Goal: Find specific page/section: Find specific page/section

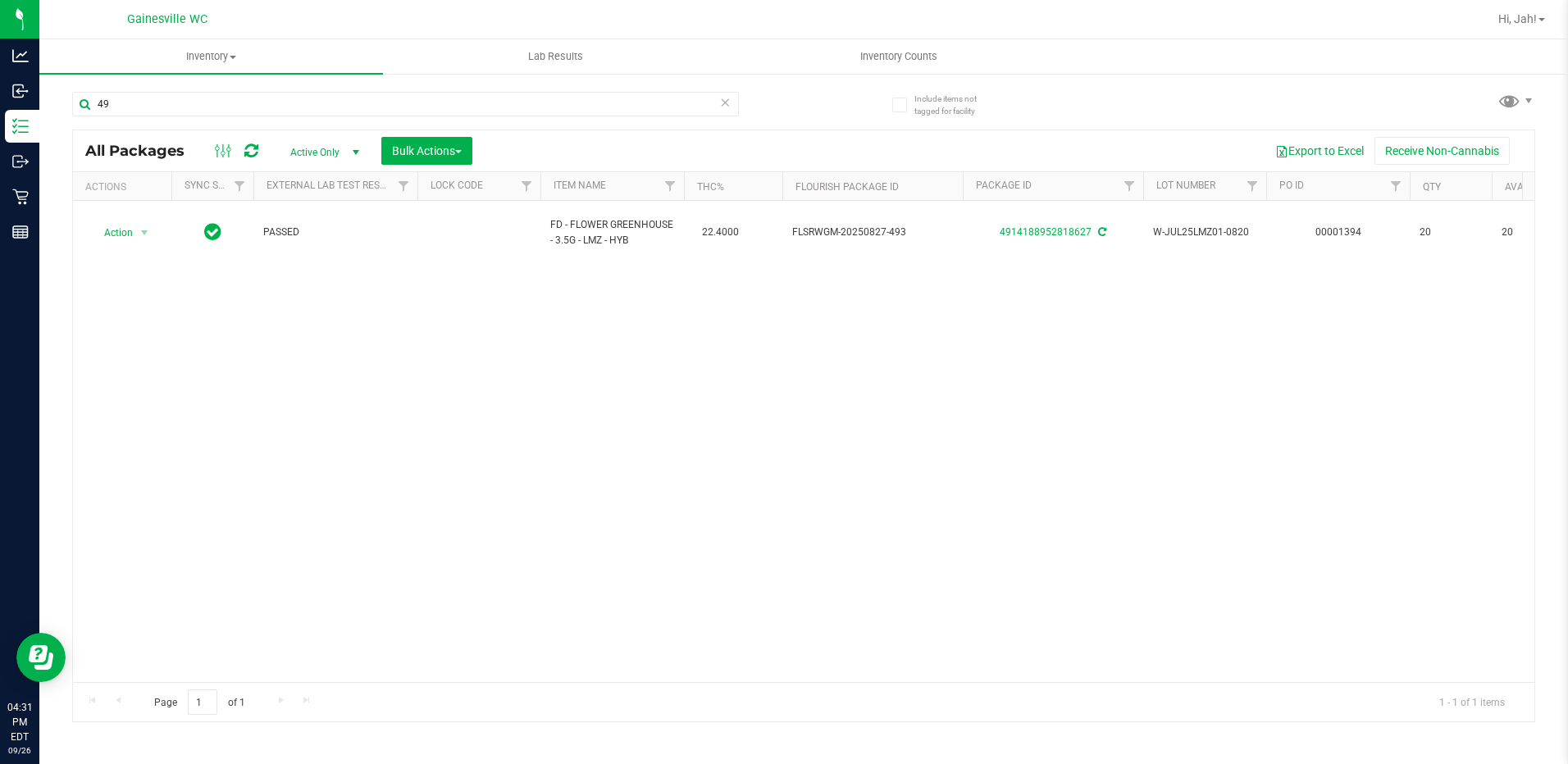
type input "4"
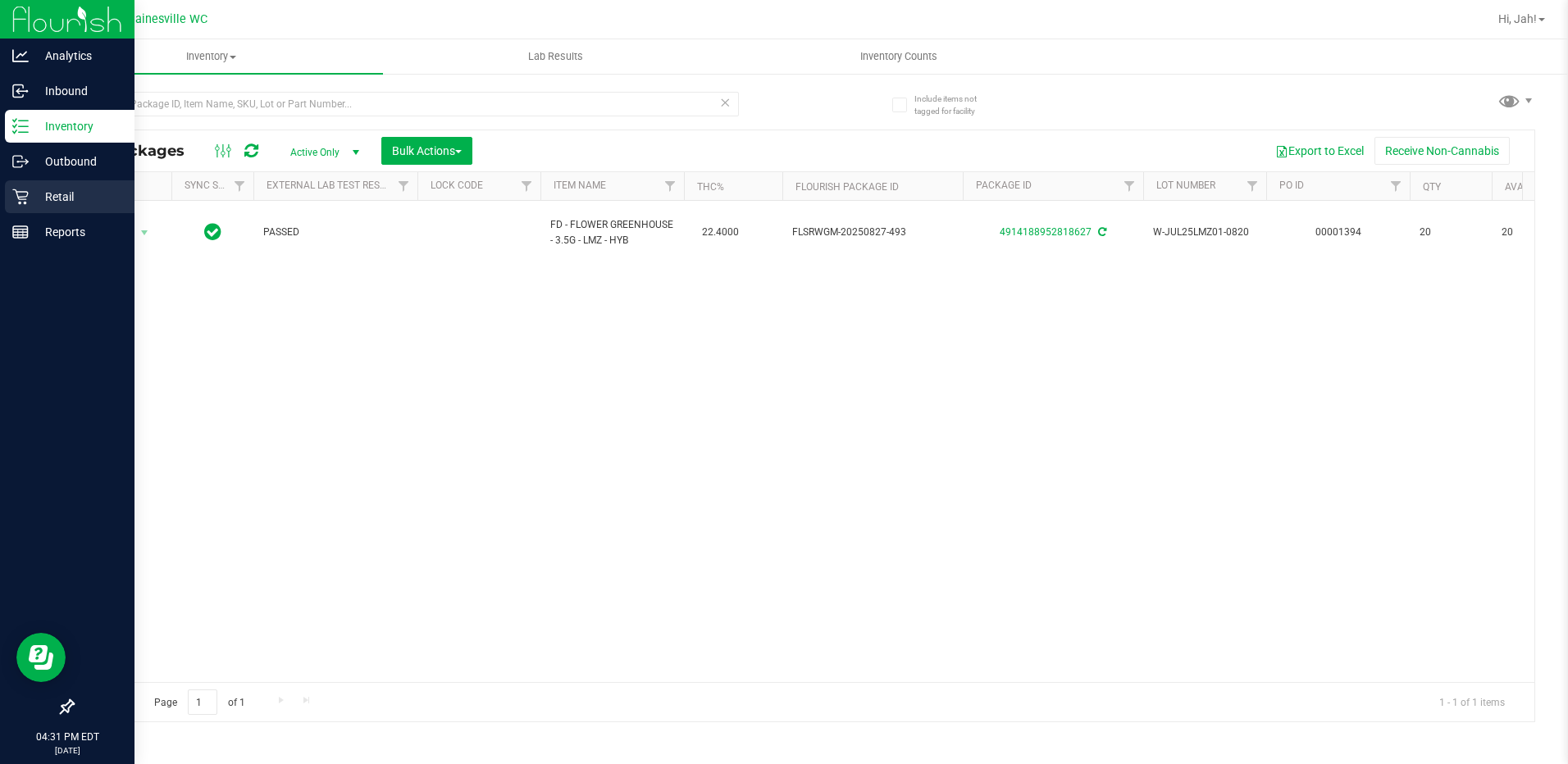
click at [10, 213] on link "Retail" at bounding box center [67, 197] width 134 height 35
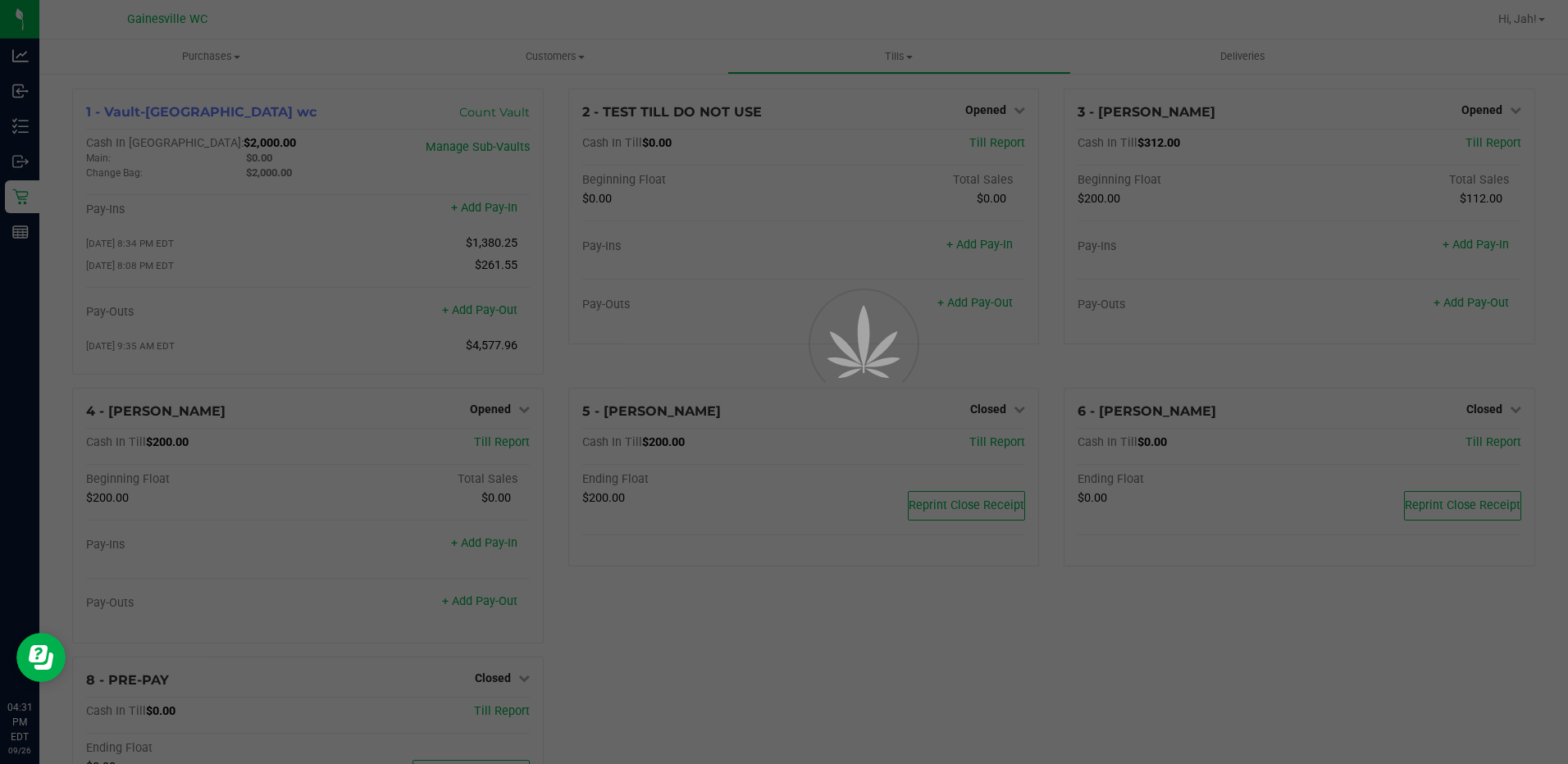
scroll to position [105, 0]
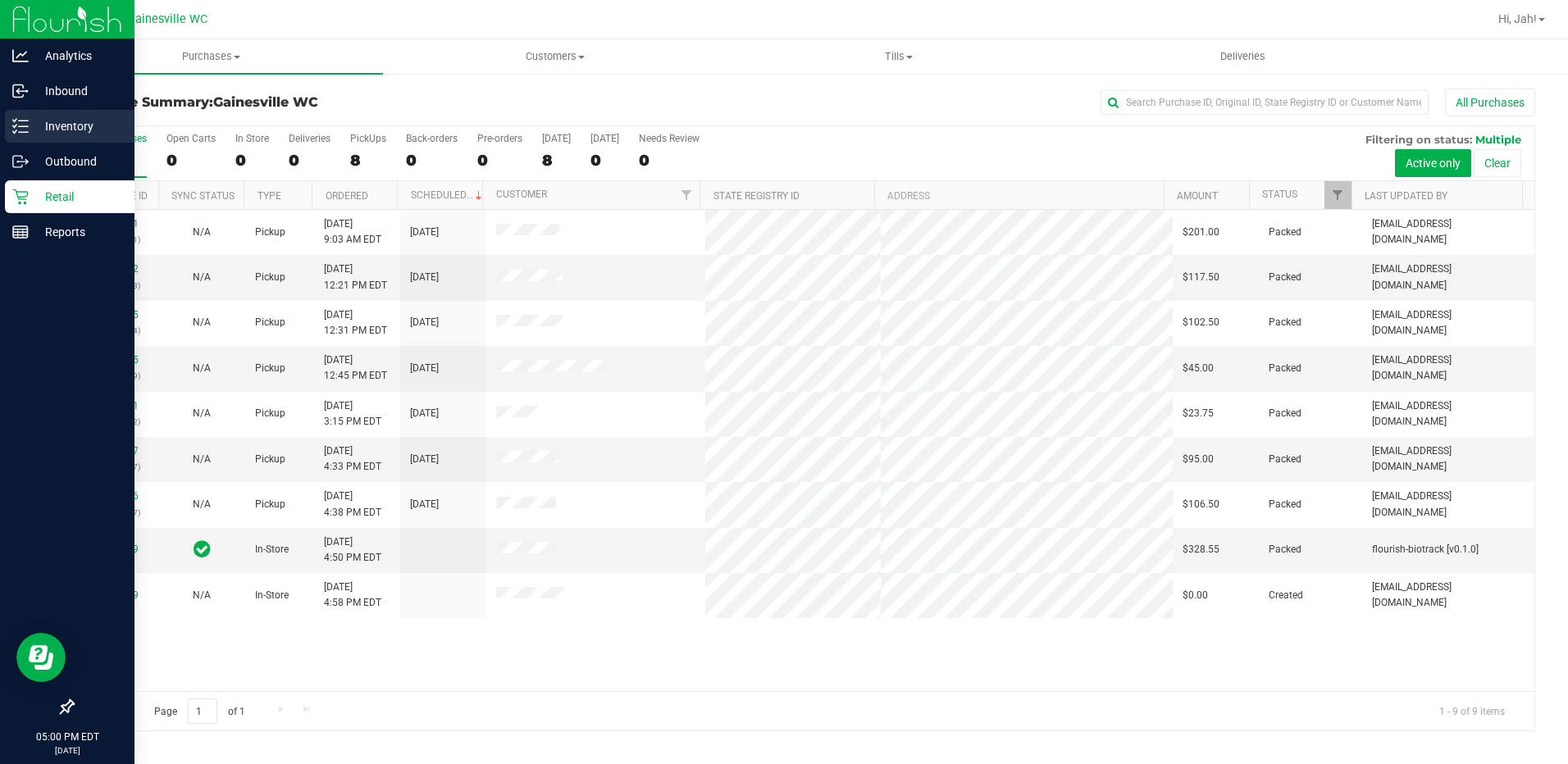
click at [26, 133] on icon at bounding box center [21, 126] width 16 height 16
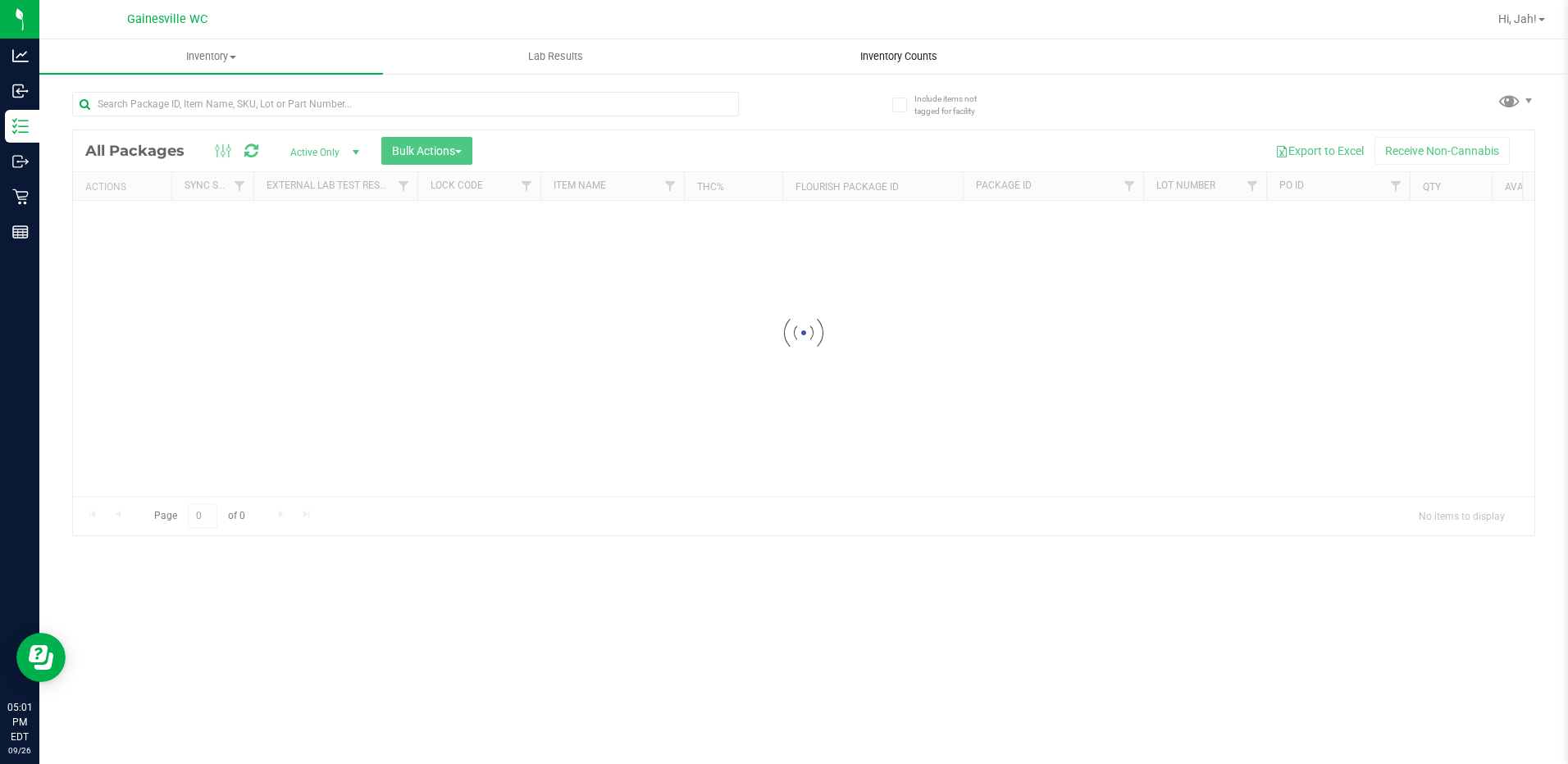
click at [870, 54] on span "Inventory Counts" at bounding box center [898, 57] width 122 height 14
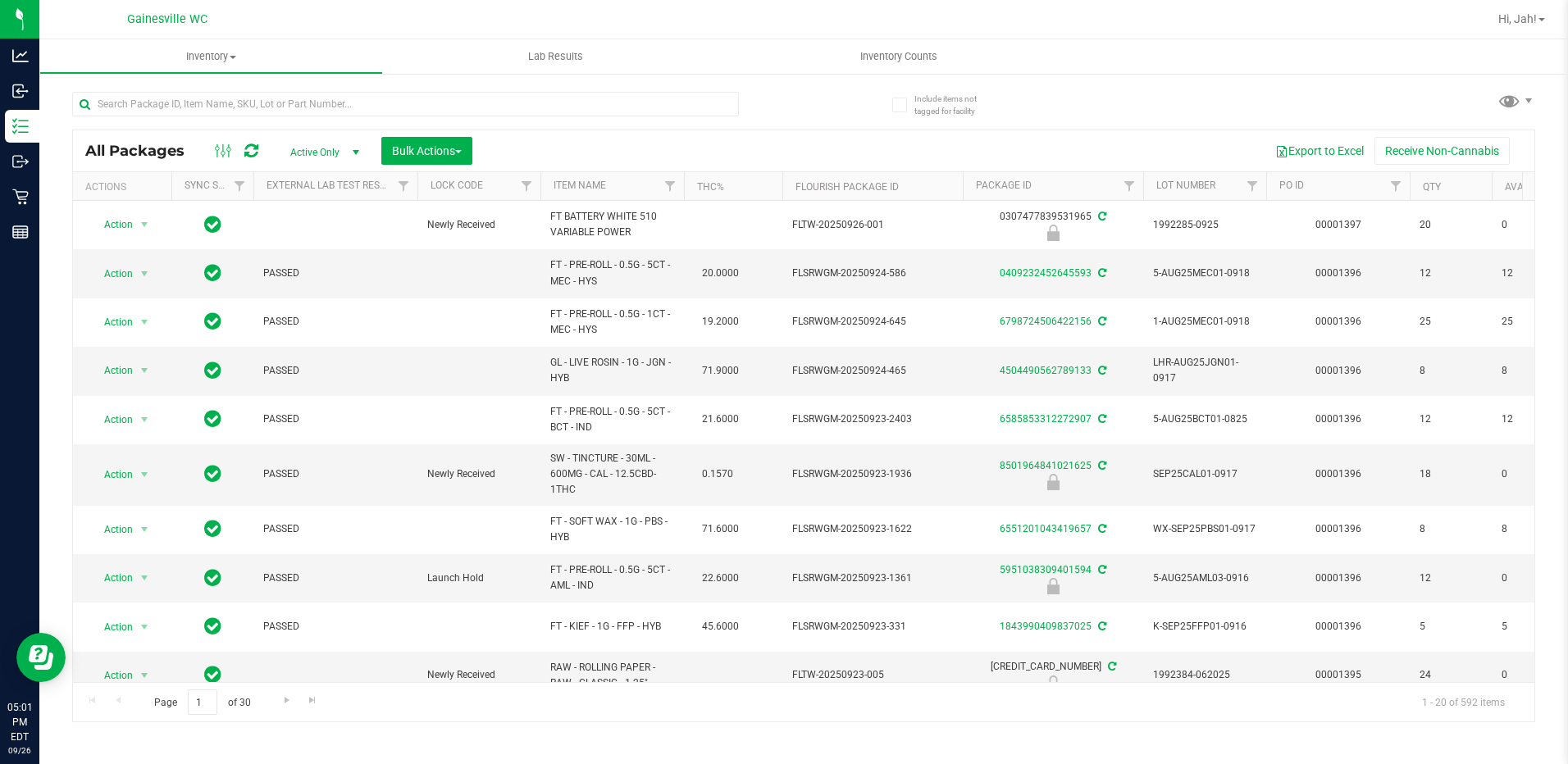
click at [614, 184] on th "Item Name" at bounding box center [611, 186] width 143 height 29
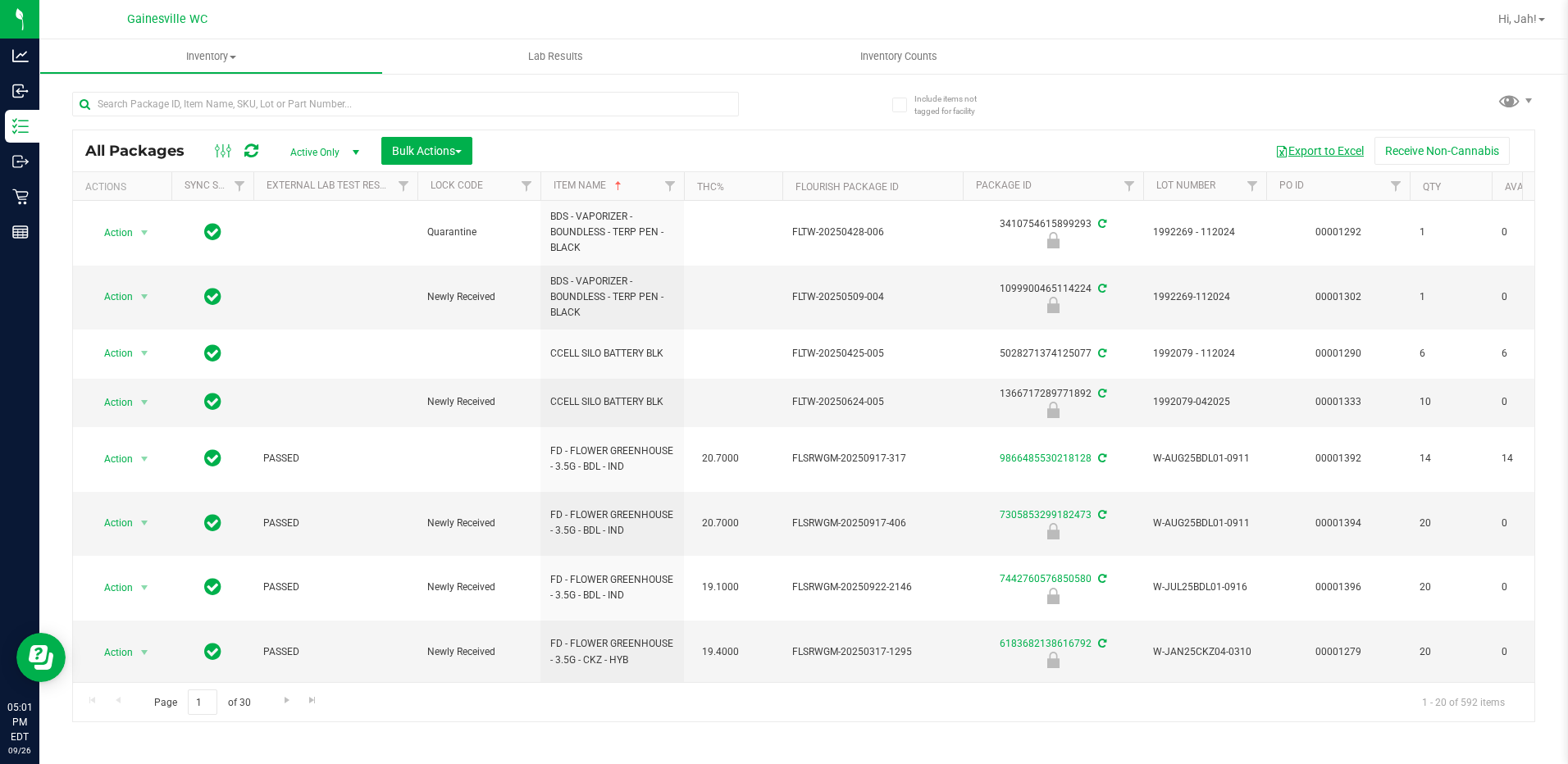
click at [1294, 149] on button "Export to Excel" at bounding box center [1320, 150] width 110 height 28
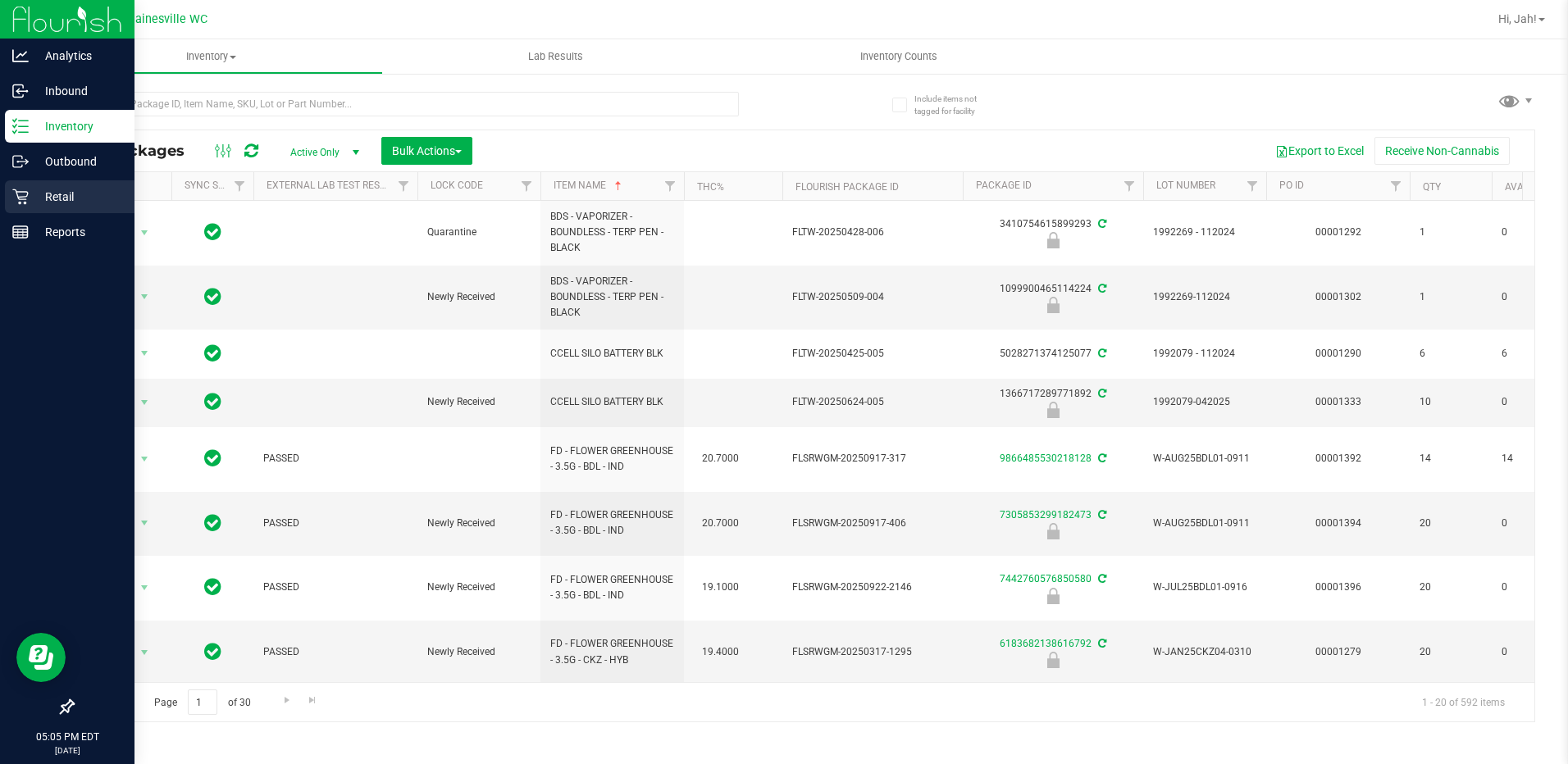
click at [22, 190] on icon at bounding box center [21, 197] width 16 height 16
